Goal: Information Seeking & Learning: Learn about a topic

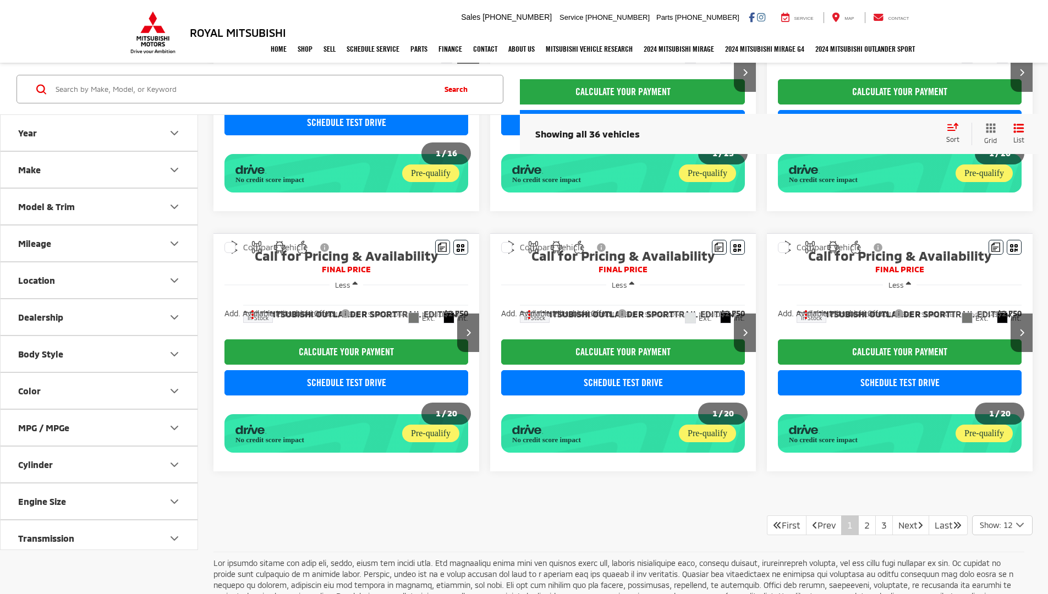
scroll to position [812, 0]
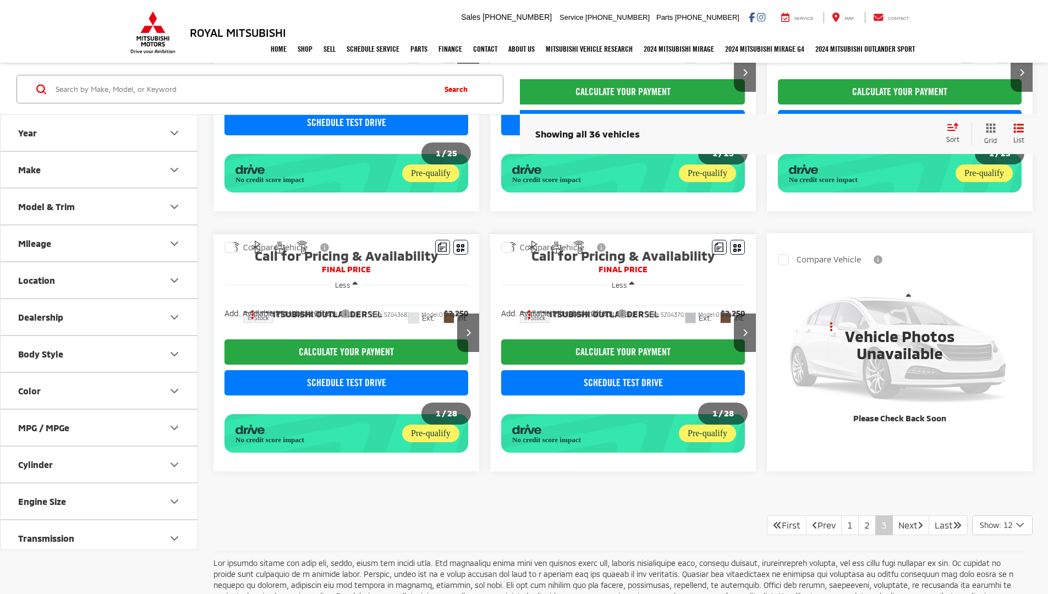
scroll to position [812, 0]
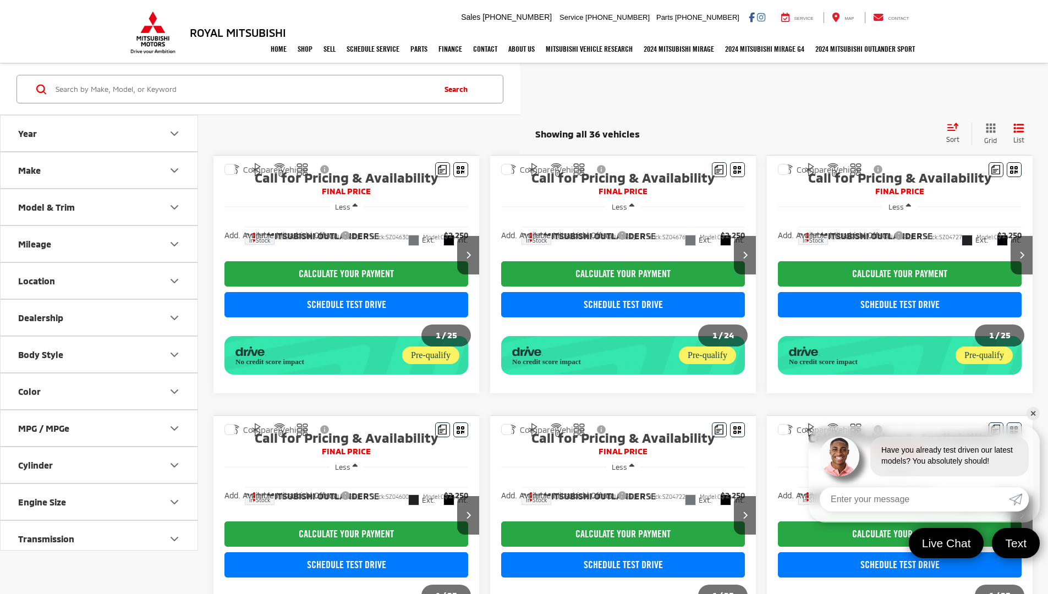
scroll to position [812, 0]
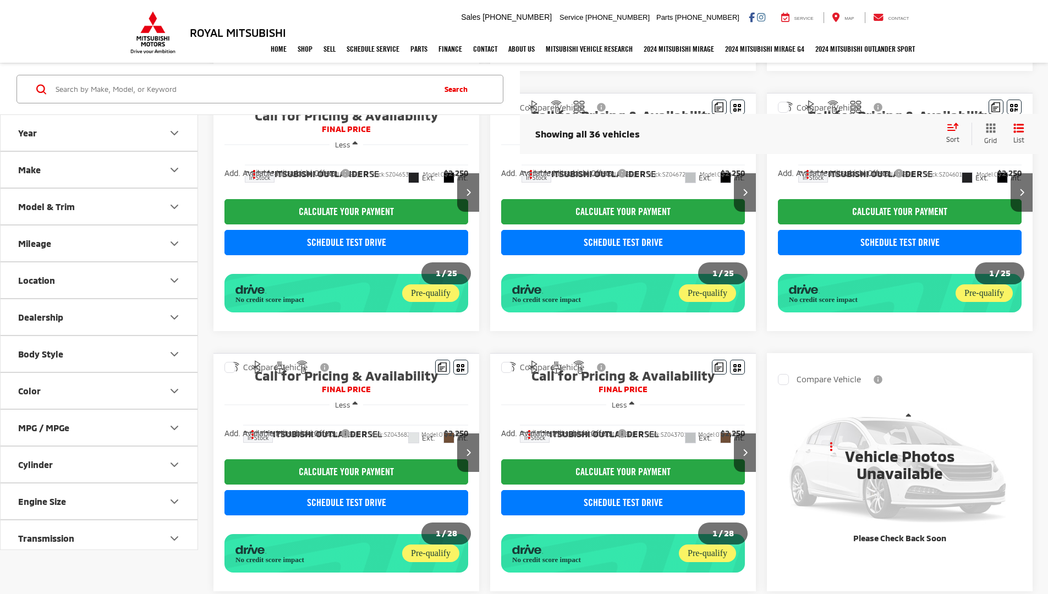
scroll to position [812, 0]
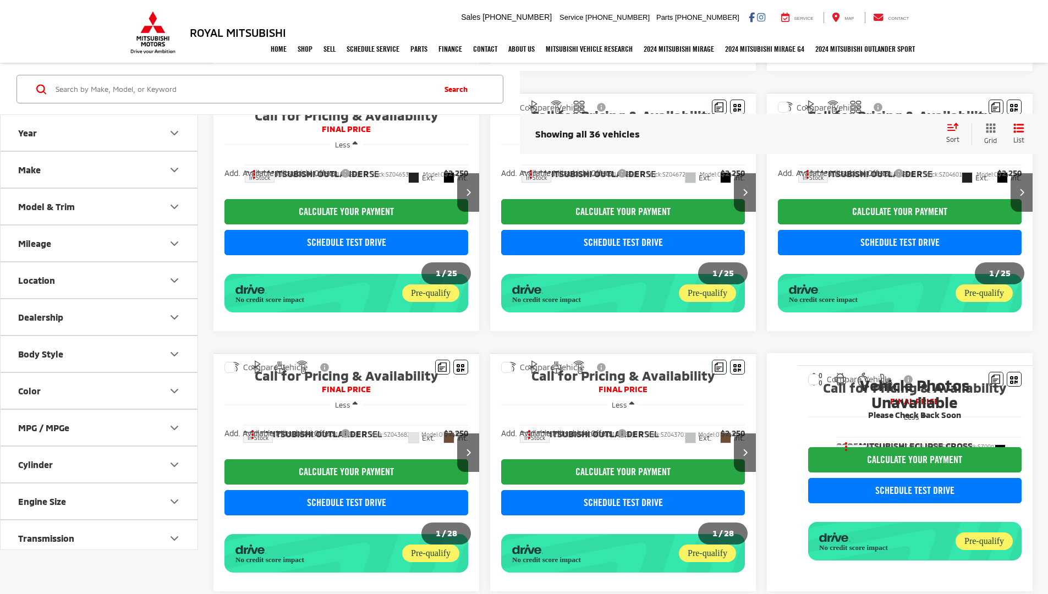
scroll to position [812, 0]
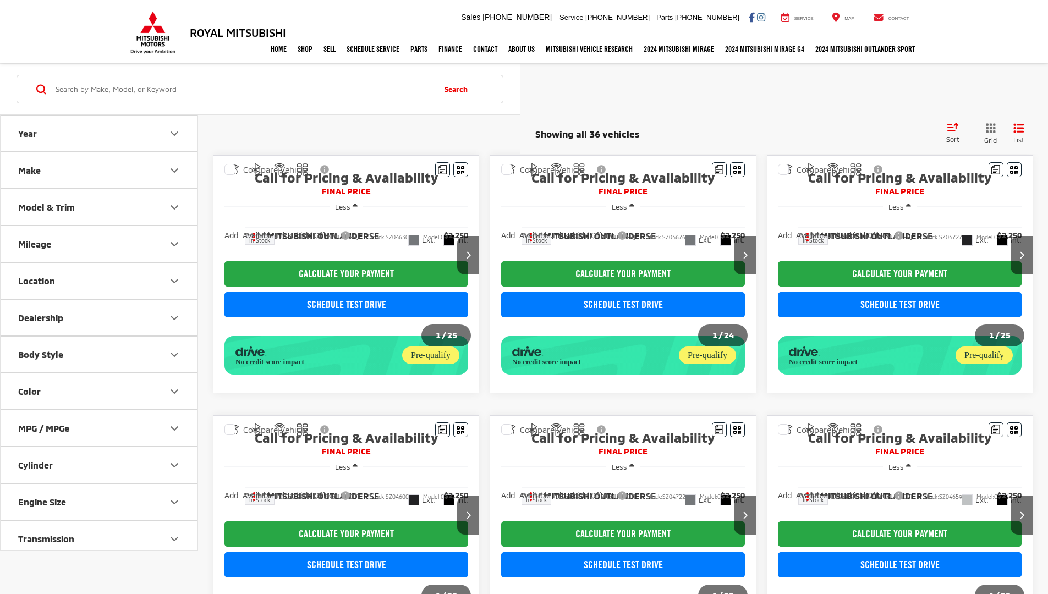
scroll to position [812, 0]
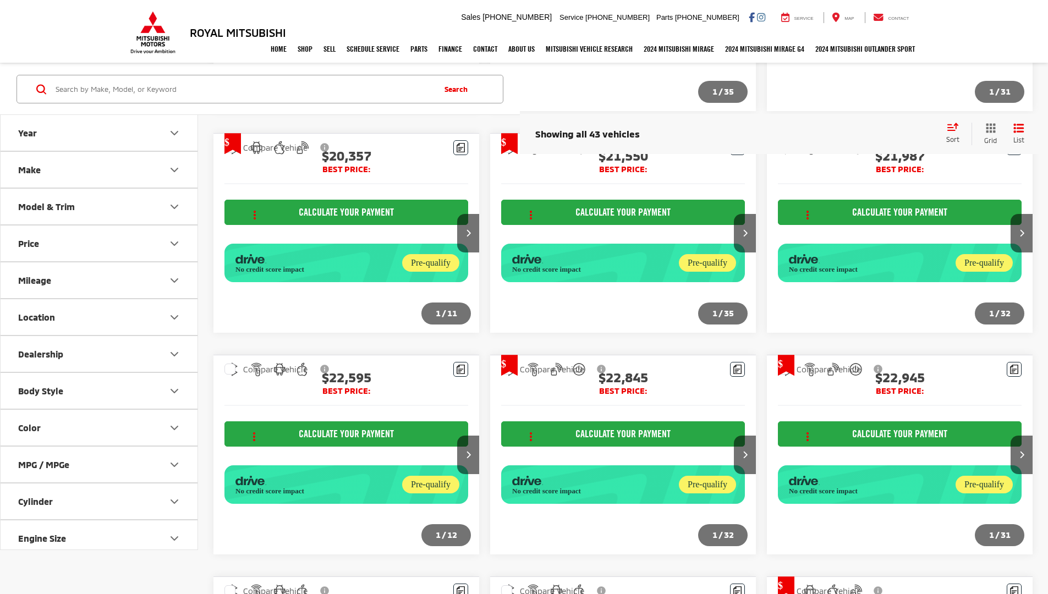
scroll to position [1291, 0]
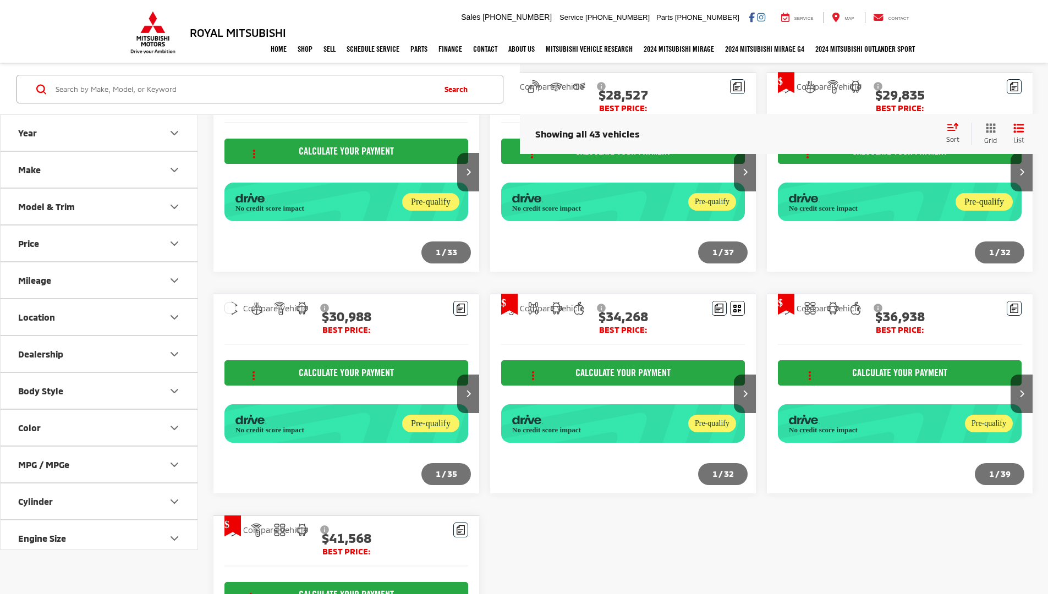
scroll to position [1023, 0]
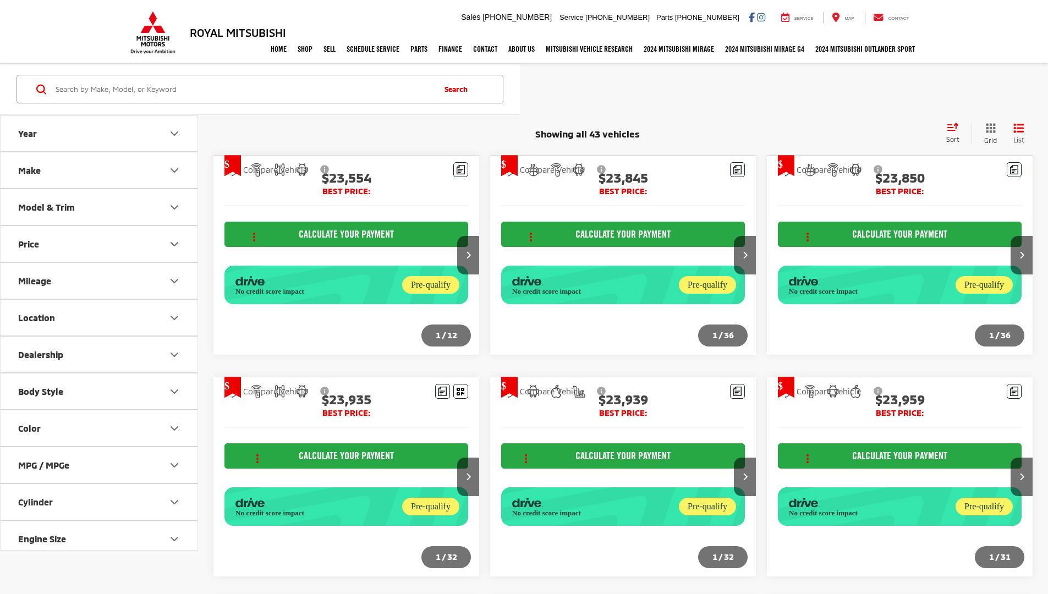
scroll to position [1023, 0]
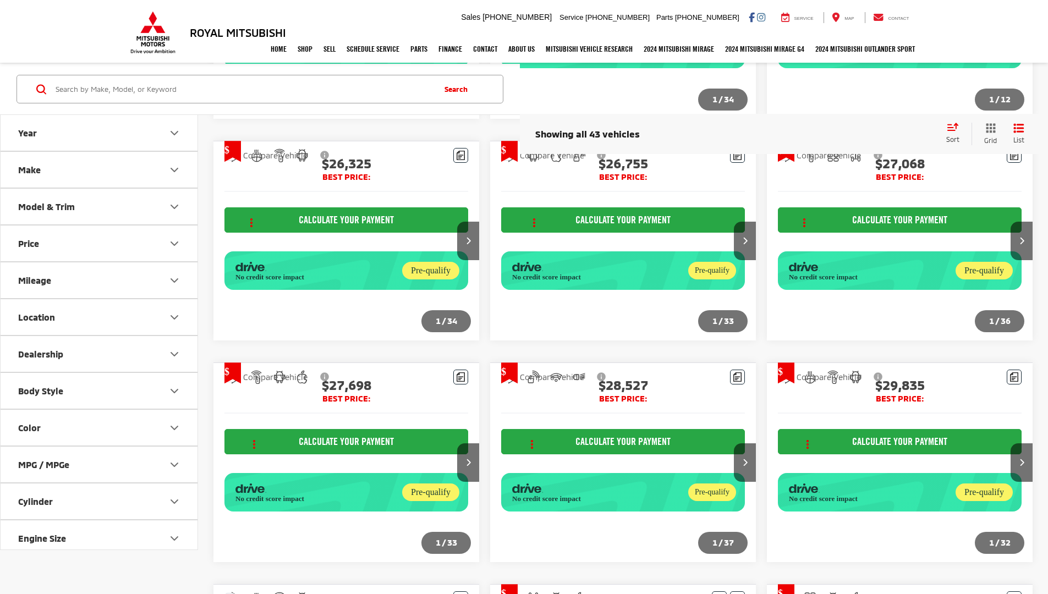
scroll to position [793, 0]
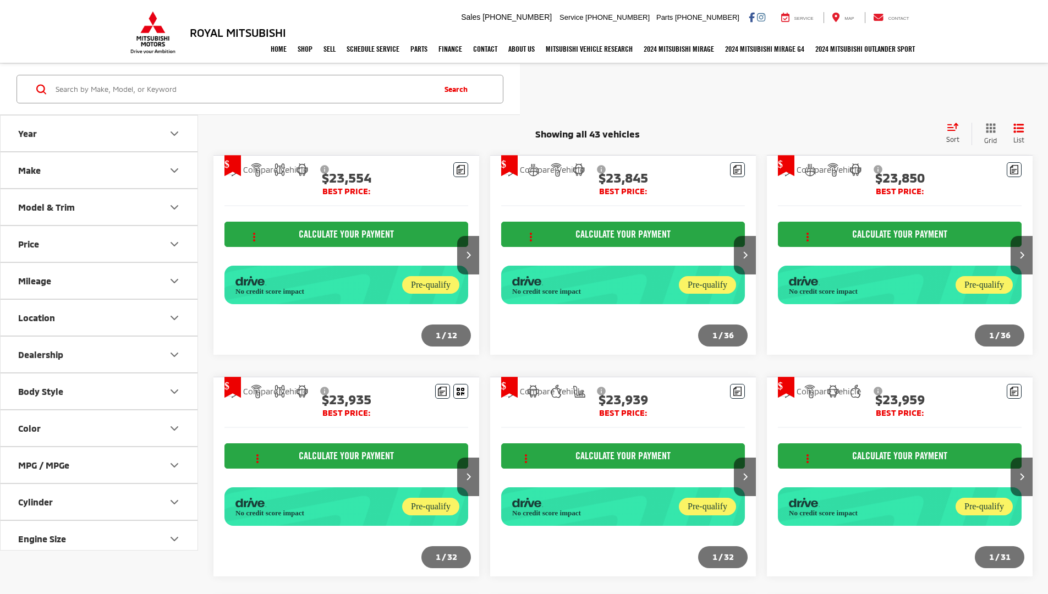
scroll to position [1023, 0]
